Goal: Task Accomplishment & Management: Manage account settings

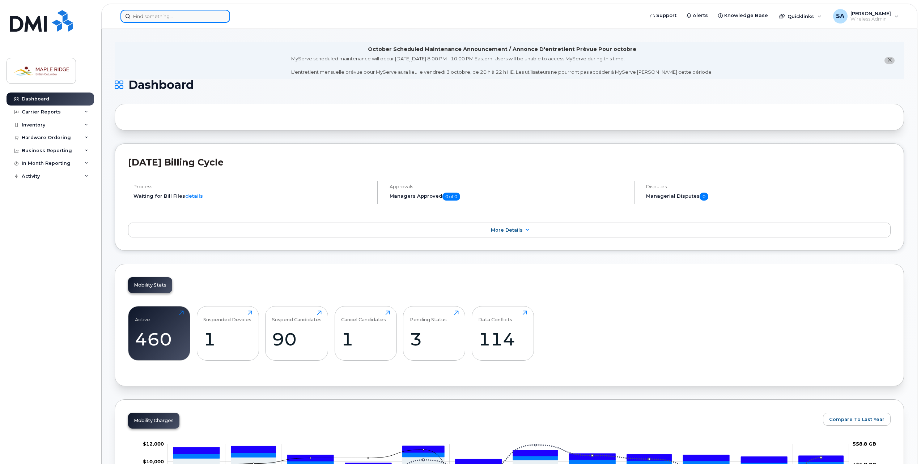
click at [199, 14] on input at bounding box center [175, 16] width 110 height 13
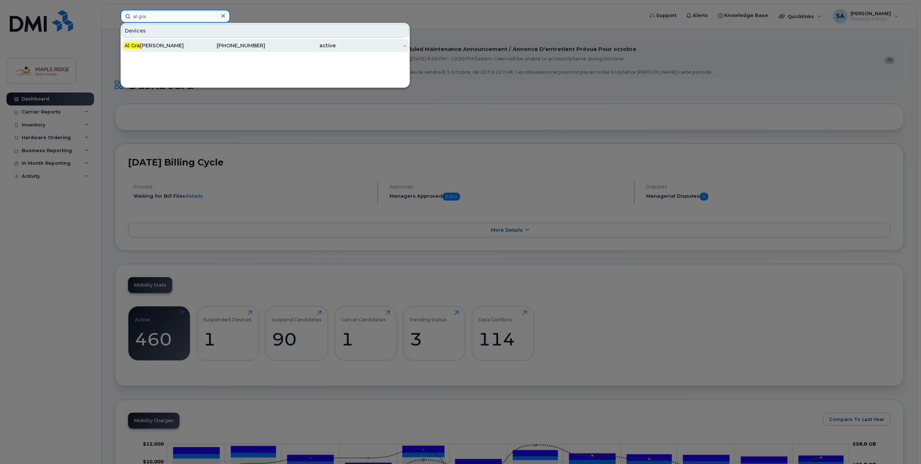
type input "al gra"
click at [154, 45] on div "Al Gra [PERSON_NAME]" at bounding box center [159, 45] width 71 height 7
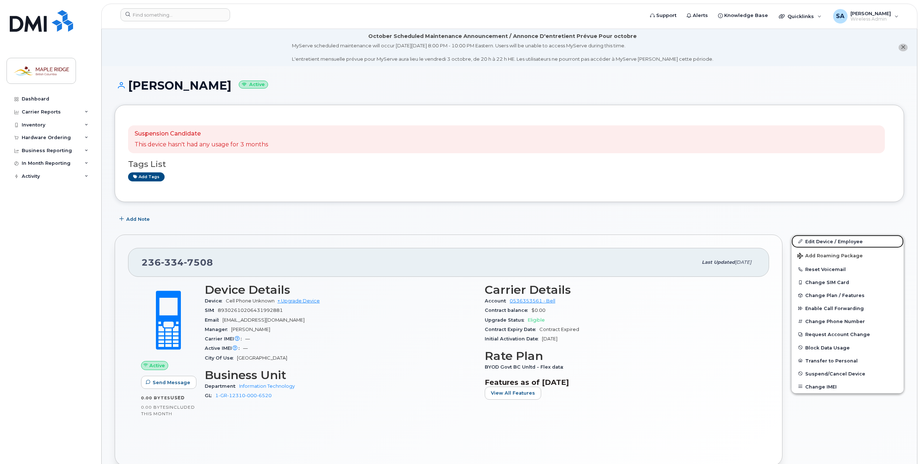
drag, startPoint x: 848, startPoint y: 242, endPoint x: 788, endPoint y: 242, distance: 60.0
click at [848, 242] on link "Edit Device / Employee" at bounding box center [847, 241] width 112 height 13
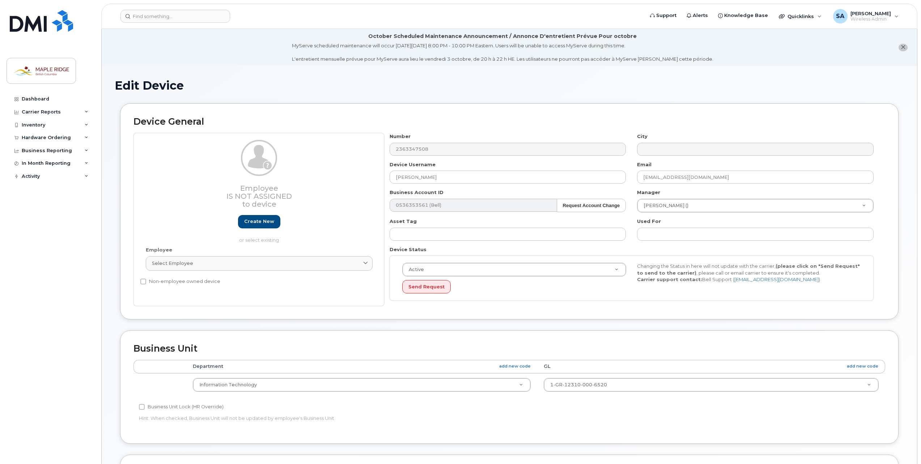
select select "4796442"
select select "5773050"
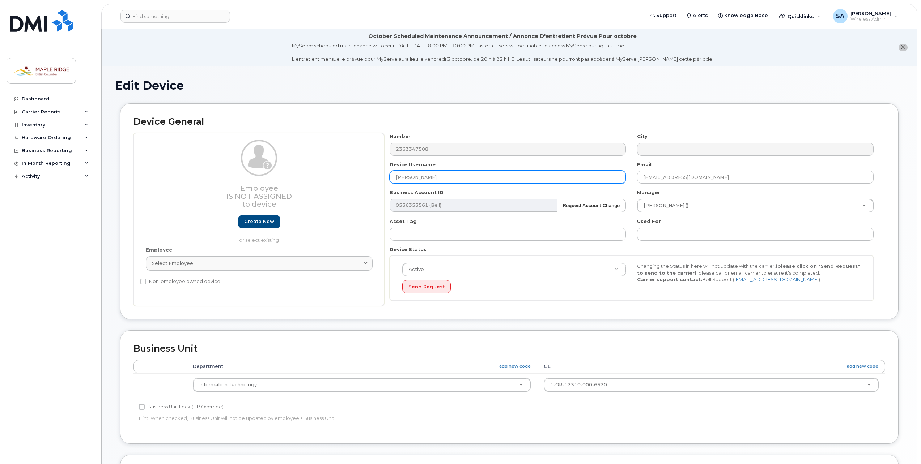
drag, startPoint x: 446, startPoint y: 178, endPoint x: 307, endPoint y: 172, distance: 138.6
click at [307, 172] on div "Employee Is not assigned to device Create new or select existing Employee Selec…" at bounding box center [508, 219] width 751 height 173
paste input "Carolina Arango"
type input "Carolina Arango"
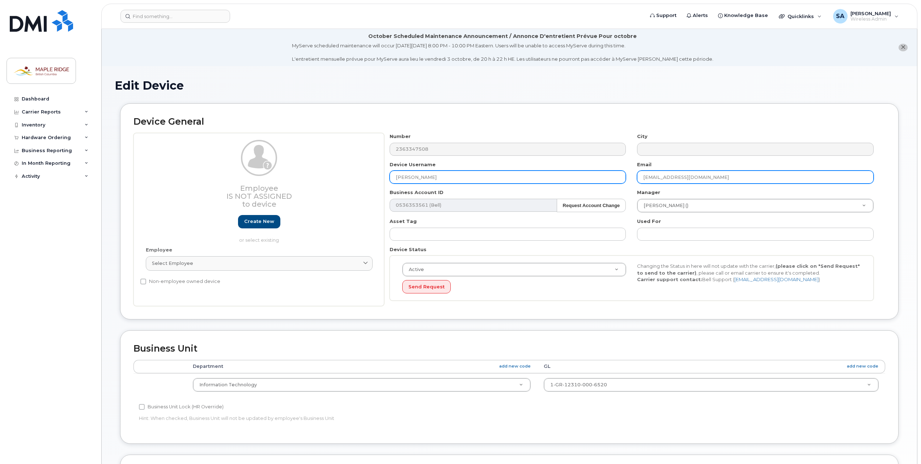
drag, startPoint x: 734, startPoint y: 176, endPoint x: 538, endPoint y: 176, distance: 195.3
click at [538, 176] on div "Number 2363347508 City Device Username Carolina Arango Email agrainger@maplerid…" at bounding box center [631, 219] width 495 height 173
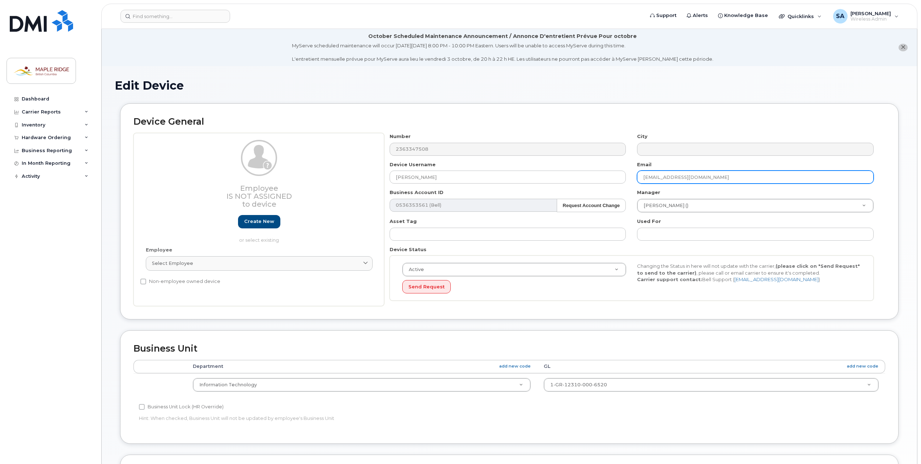
paste input "carango"
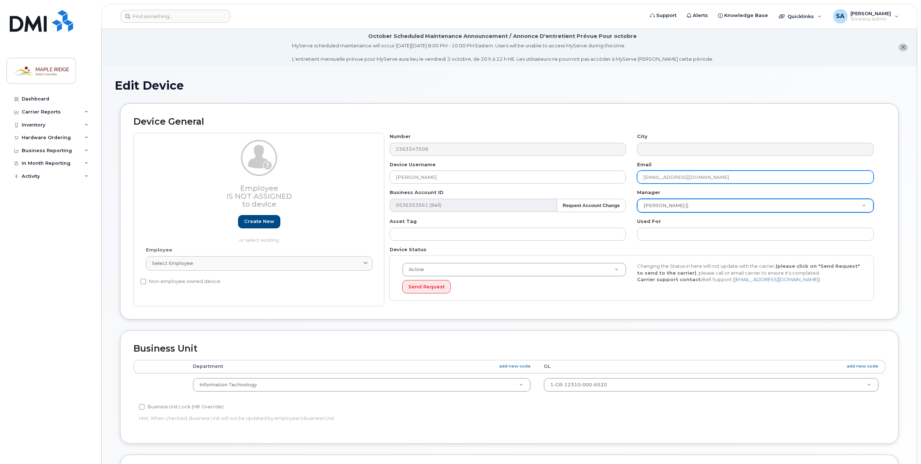
type input "carango@mapleridge.ca"
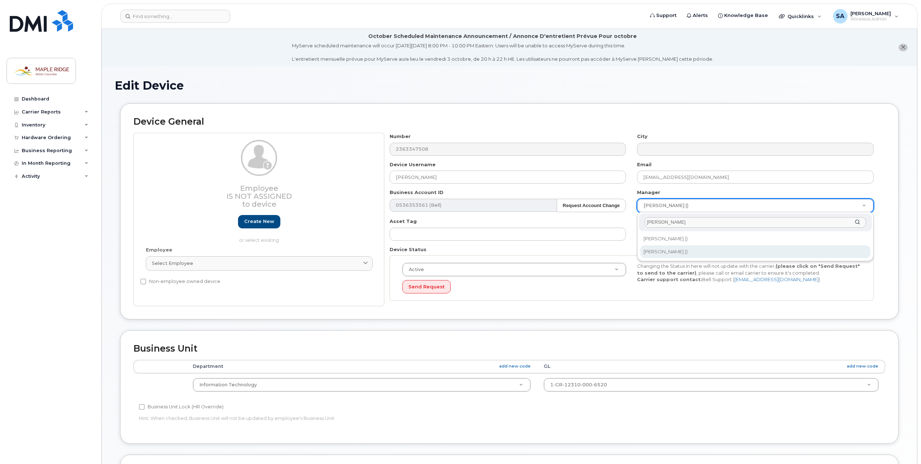
type input "chad"
type input "1608139"
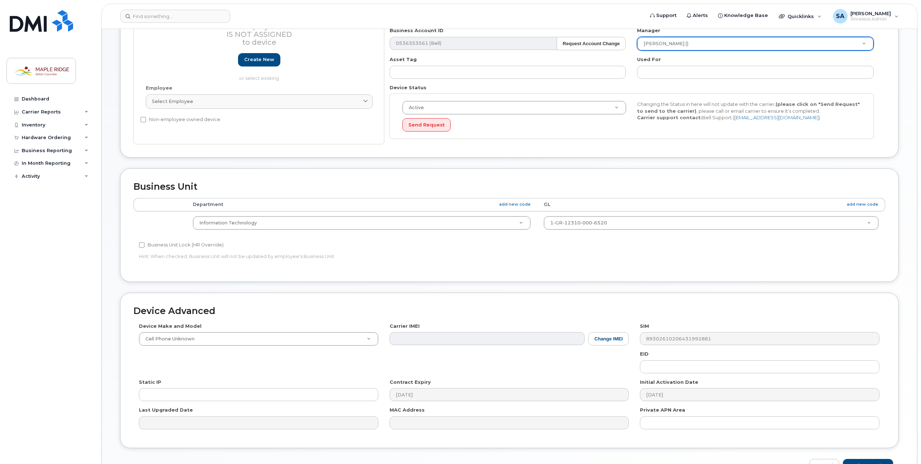
scroll to position [206, 0]
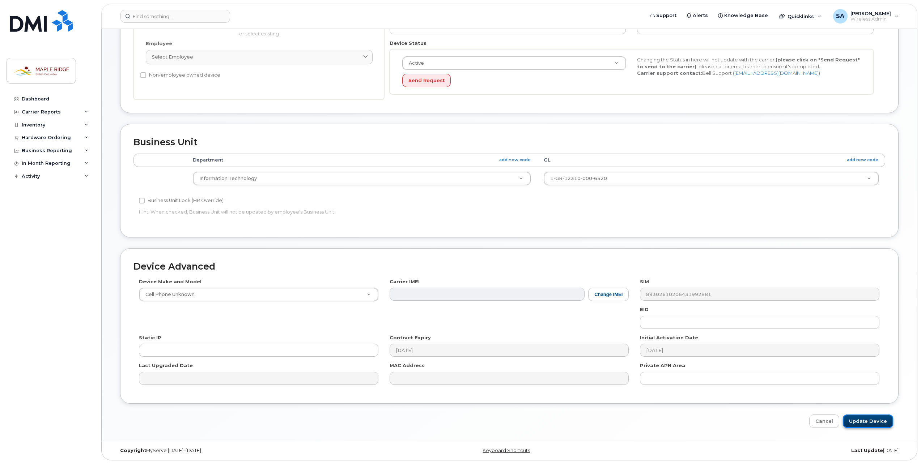
click at [879, 422] on input "Update Device" at bounding box center [868, 421] width 50 height 13
type input "Saving..."
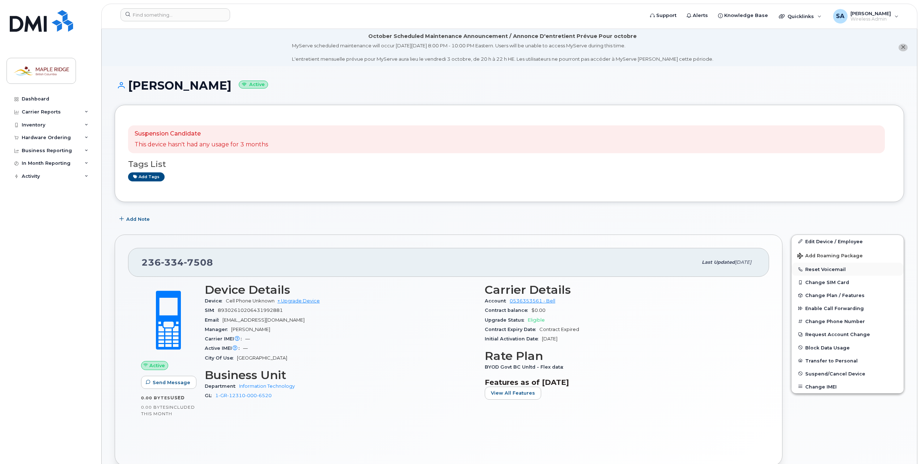
click at [826, 268] on button "Reset Voicemail" at bounding box center [847, 269] width 112 height 13
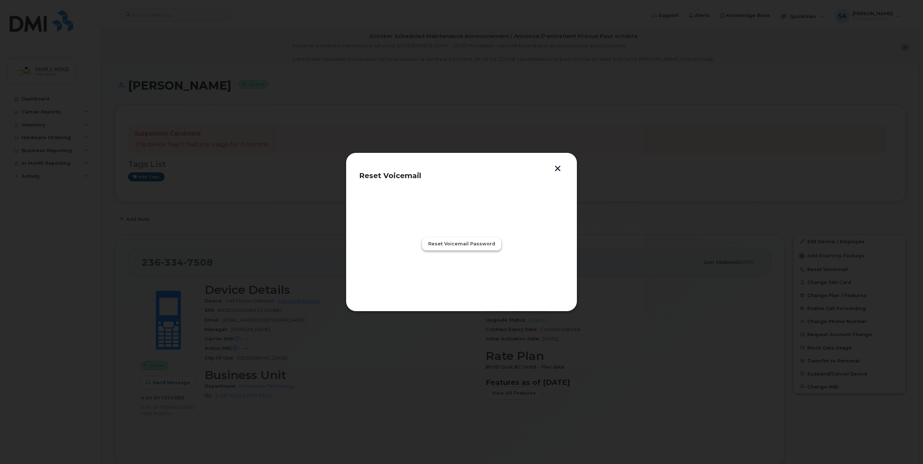
click at [448, 244] on span "Reset Voicemail Password" at bounding box center [461, 243] width 67 height 7
click at [460, 276] on span "Close" at bounding box center [461, 275] width 14 height 7
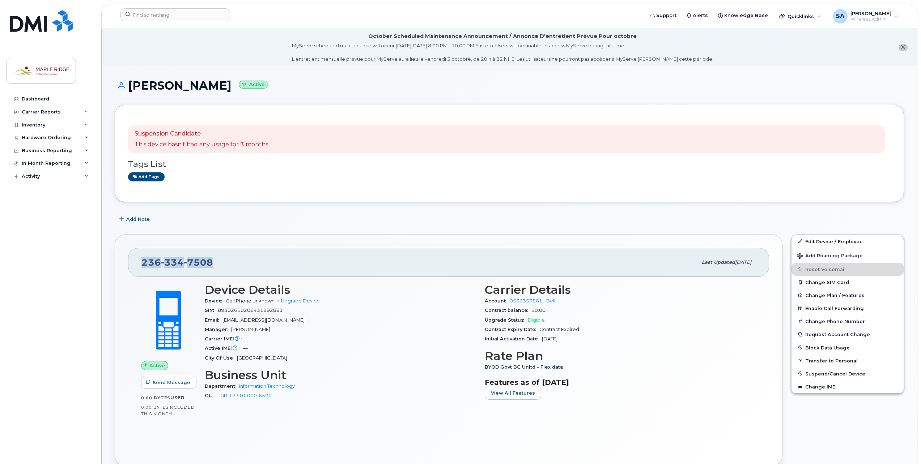
drag, startPoint x: 218, startPoint y: 262, endPoint x: 142, endPoint y: 259, distance: 76.0
click at [142, 259] on div "236 334 7508" at bounding box center [419, 262] width 556 height 15
copy span "236 334 7508"
